Goal: Task Accomplishment & Management: Manage account settings

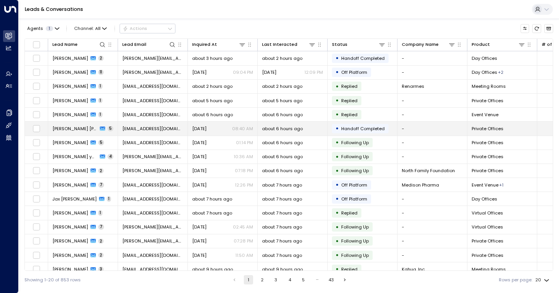
click at [66, 124] on td "[PERSON_NAME] [PERSON_NAME] 5" at bounding box center [83, 129] width 70 height 14
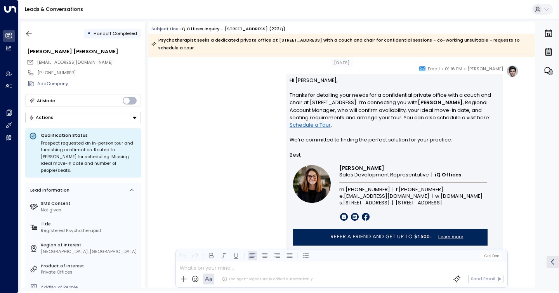
scroll to position [1576, 0]
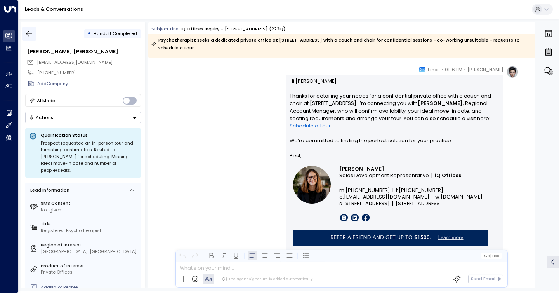
click at [28, 33] on icon "button" at bounding box center [29, 34] width 8 height 8
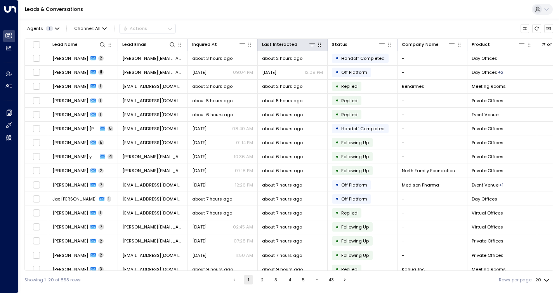
click at [319, 46] on icon "button" at bounding box center [320, 45] width 6 height 6
click at [307, 43] on div at bounding box center [307, 44] width 18 height 7
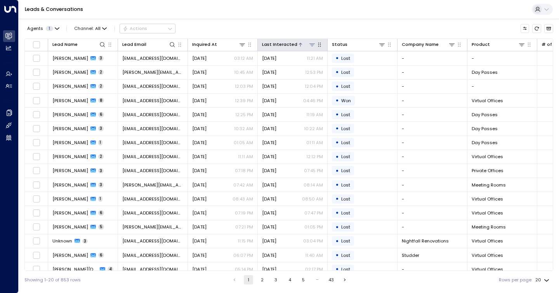
click at [307, 43] on div at bounding box center [307, 44] width 18 height 7
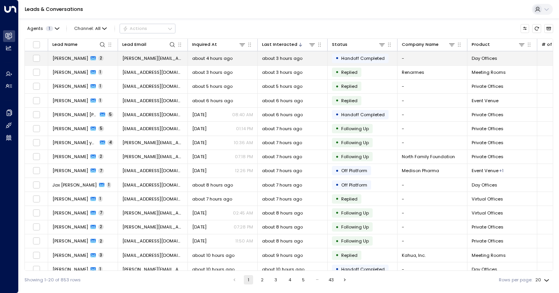
click at [310, 58] on div "about 3 hours ago" at bounding box center [292, 58] width 61 height 6
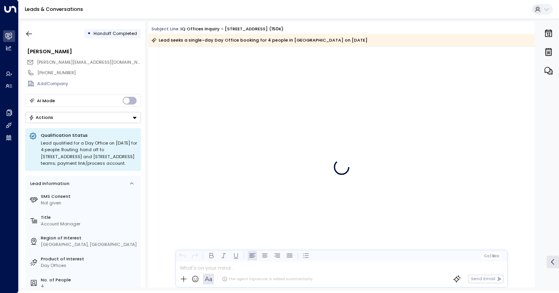
scroll to position [730, 0]
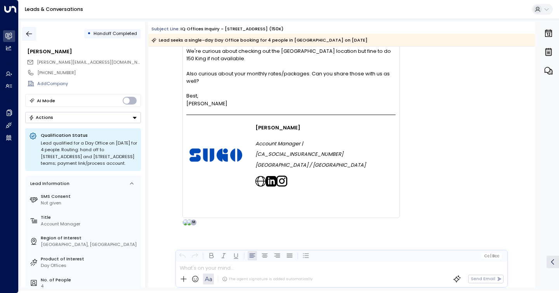
click at [34, 30] on button "button" at bounding box center [29, 34] width 14 height 14
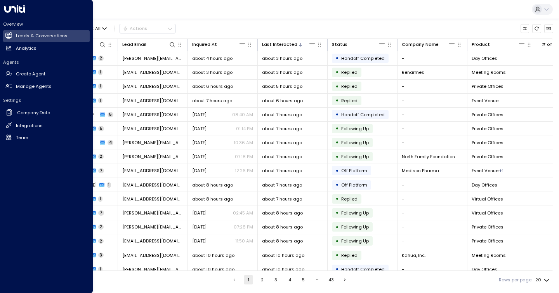
click at [272, 21] on div "Agents 1 Channel: All Actions Lead Name Lead Email Inquired At Last Interacted …" at bounding box center [288, 154] width 529 height 270
